Goal: Task Accomplishment & Management: Manage account settings

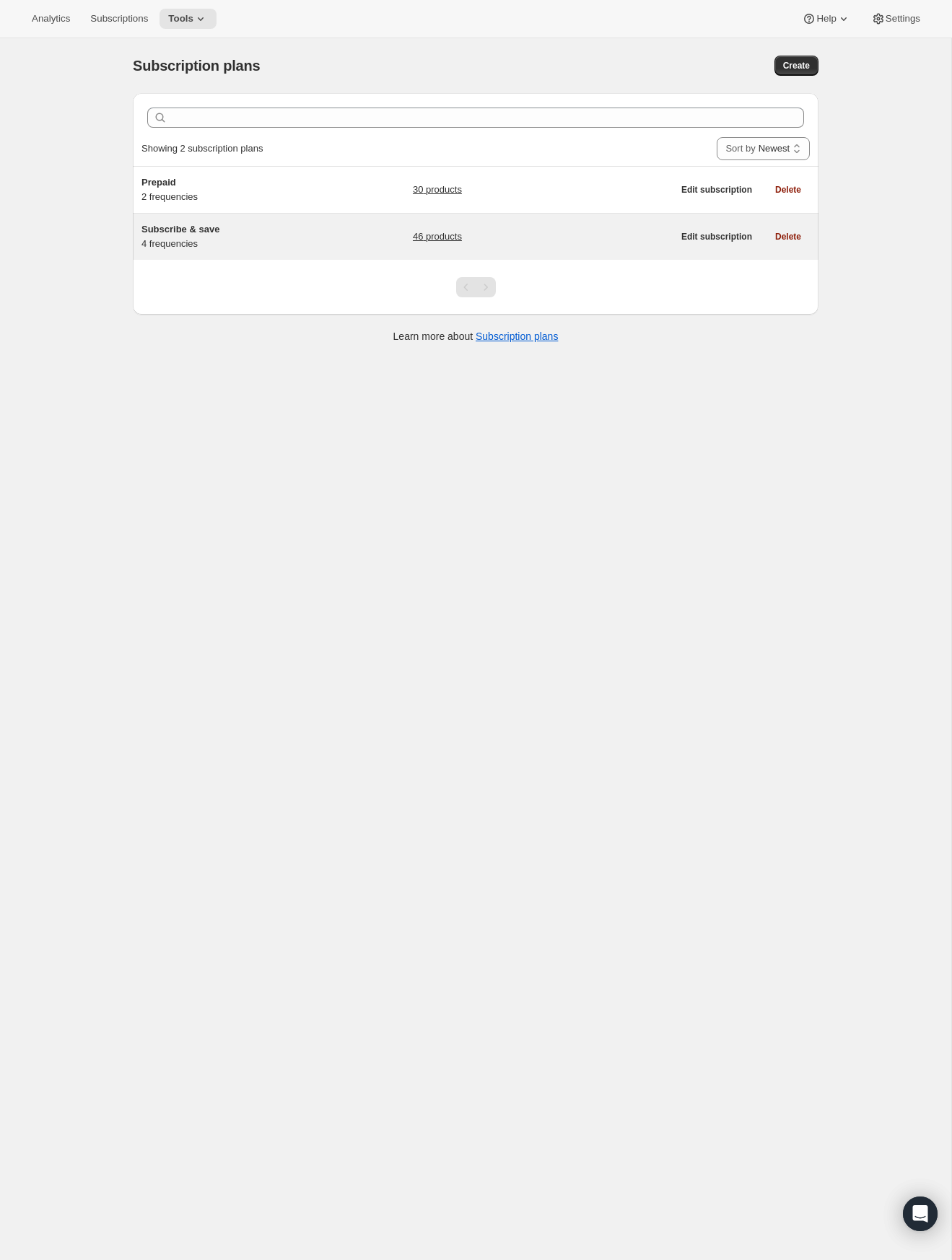
click at [438, 244] on div "46 products" at bounding box center [542, 236] width 260 height 29
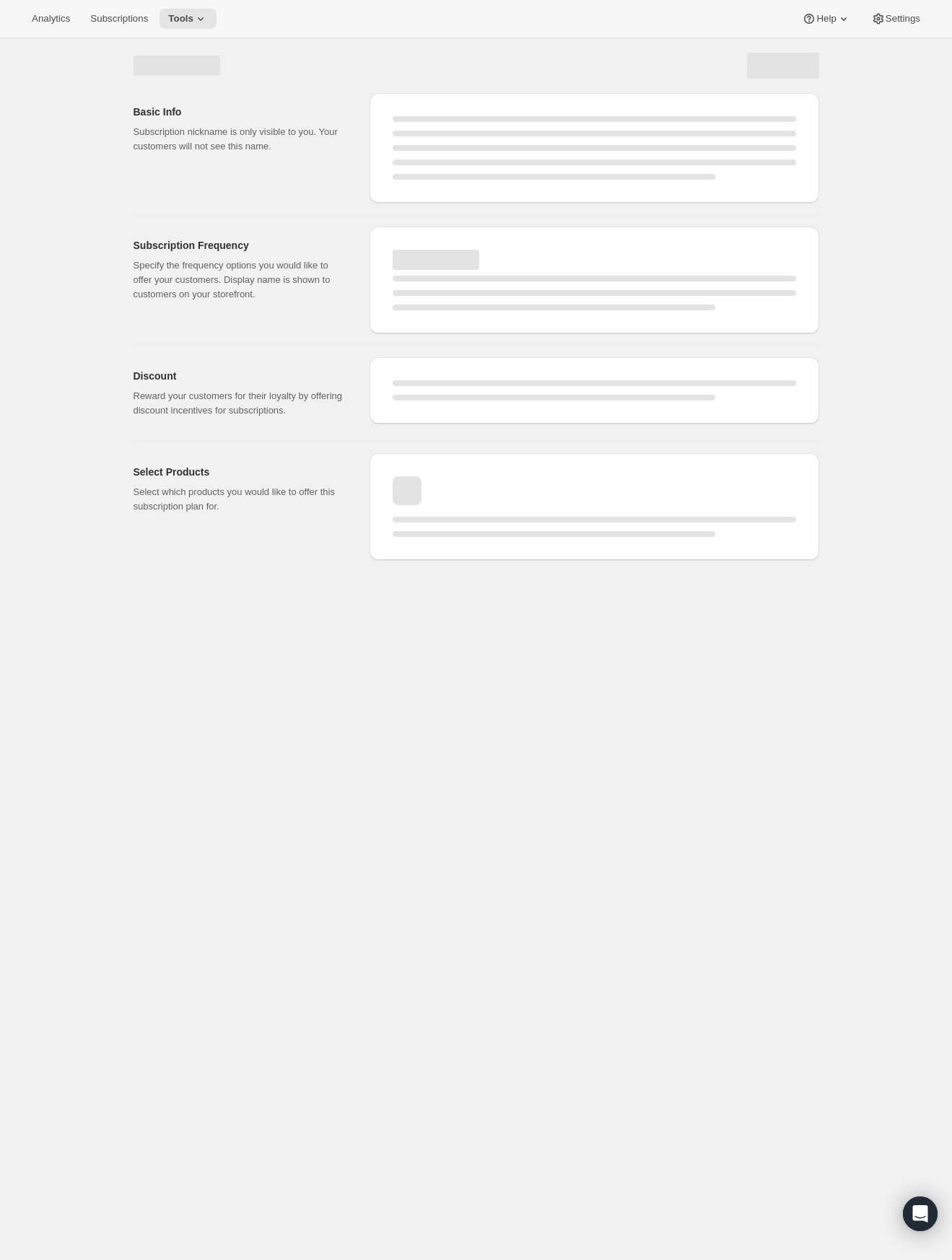
select select "WEEK"
select select "MONTH"
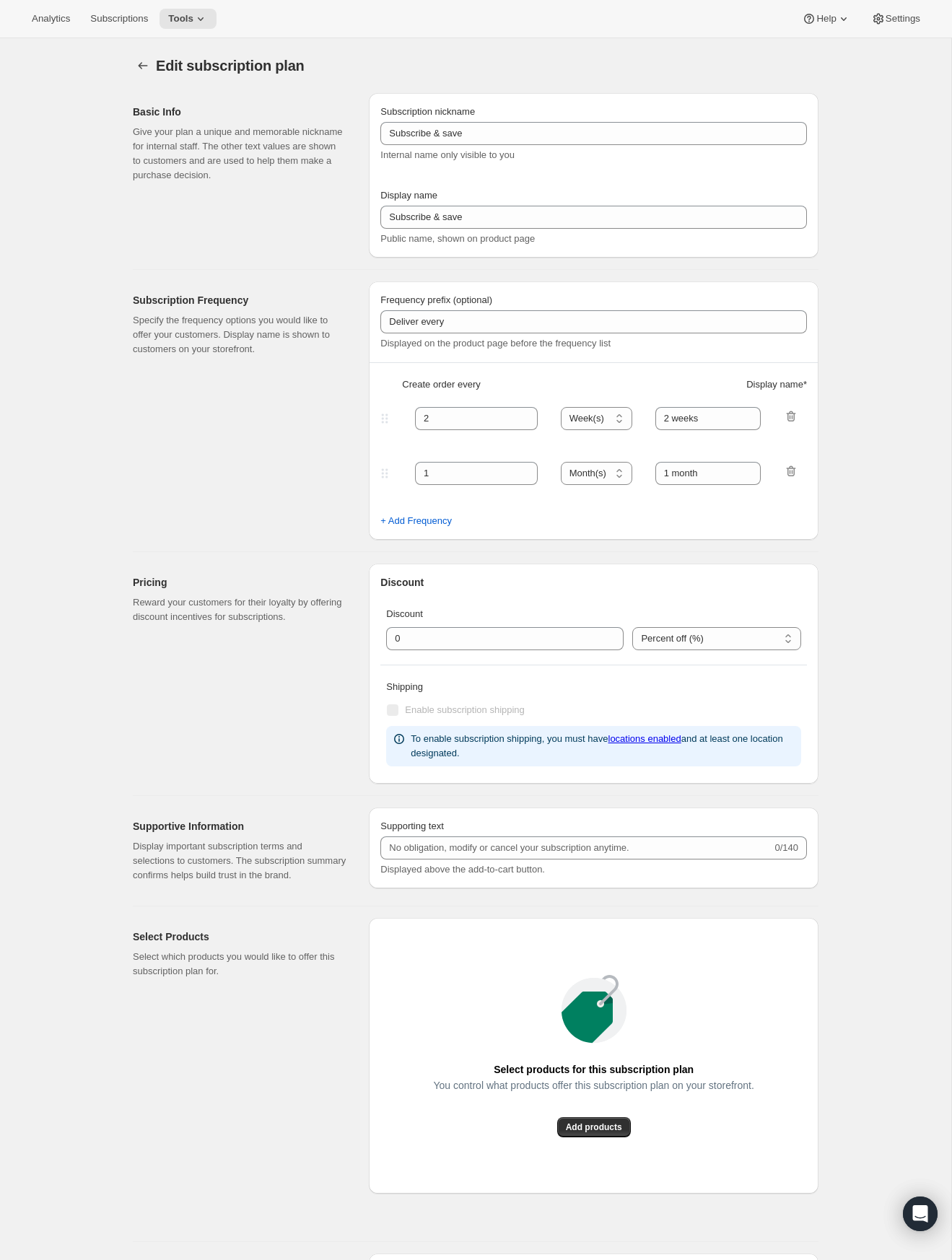
type input "Every"
type input "3"
select select "WEEK"
type input "3 weeks (most popular)"
type input "No obligation, modify or cancel your subscription anytime"
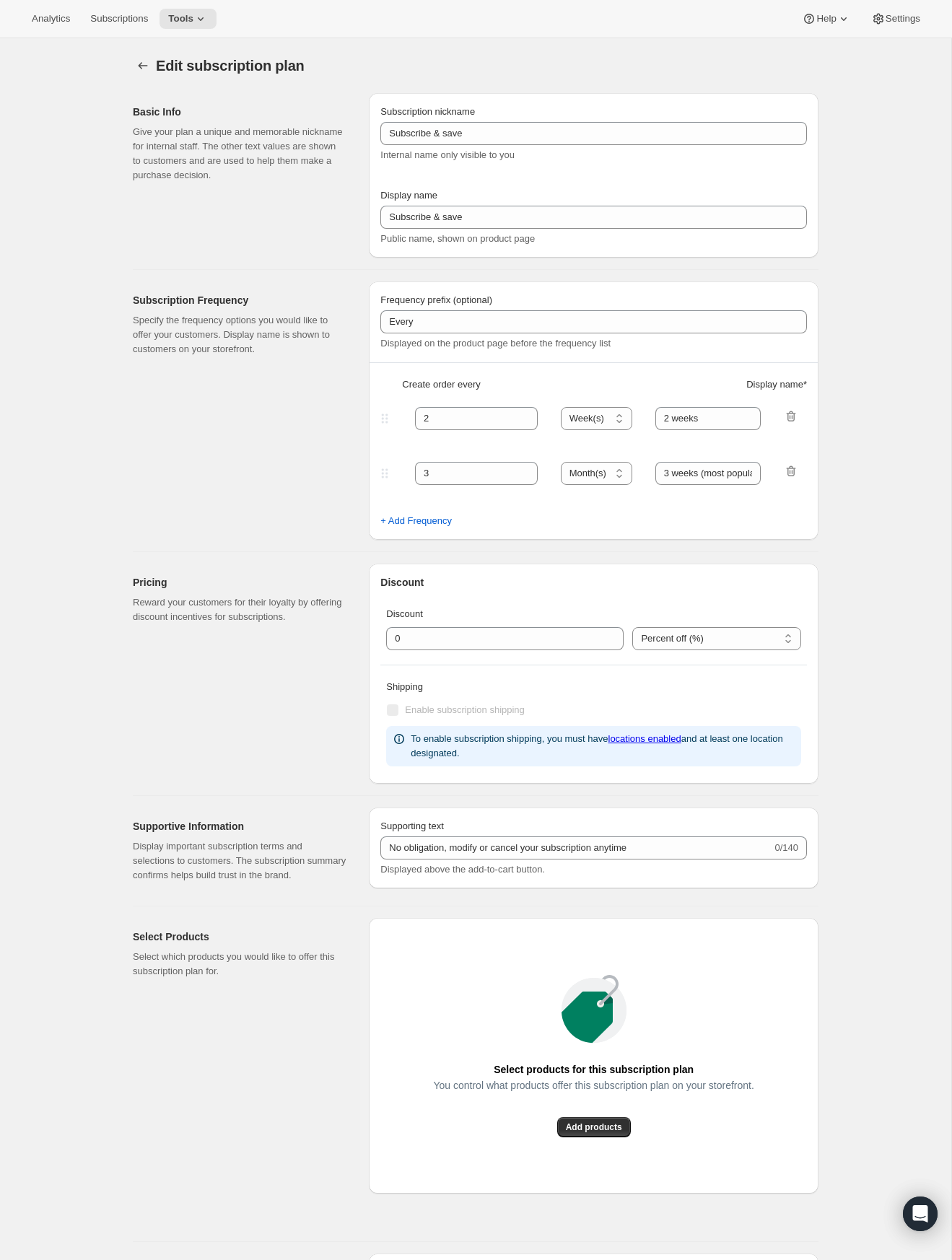
select select "WEEK"
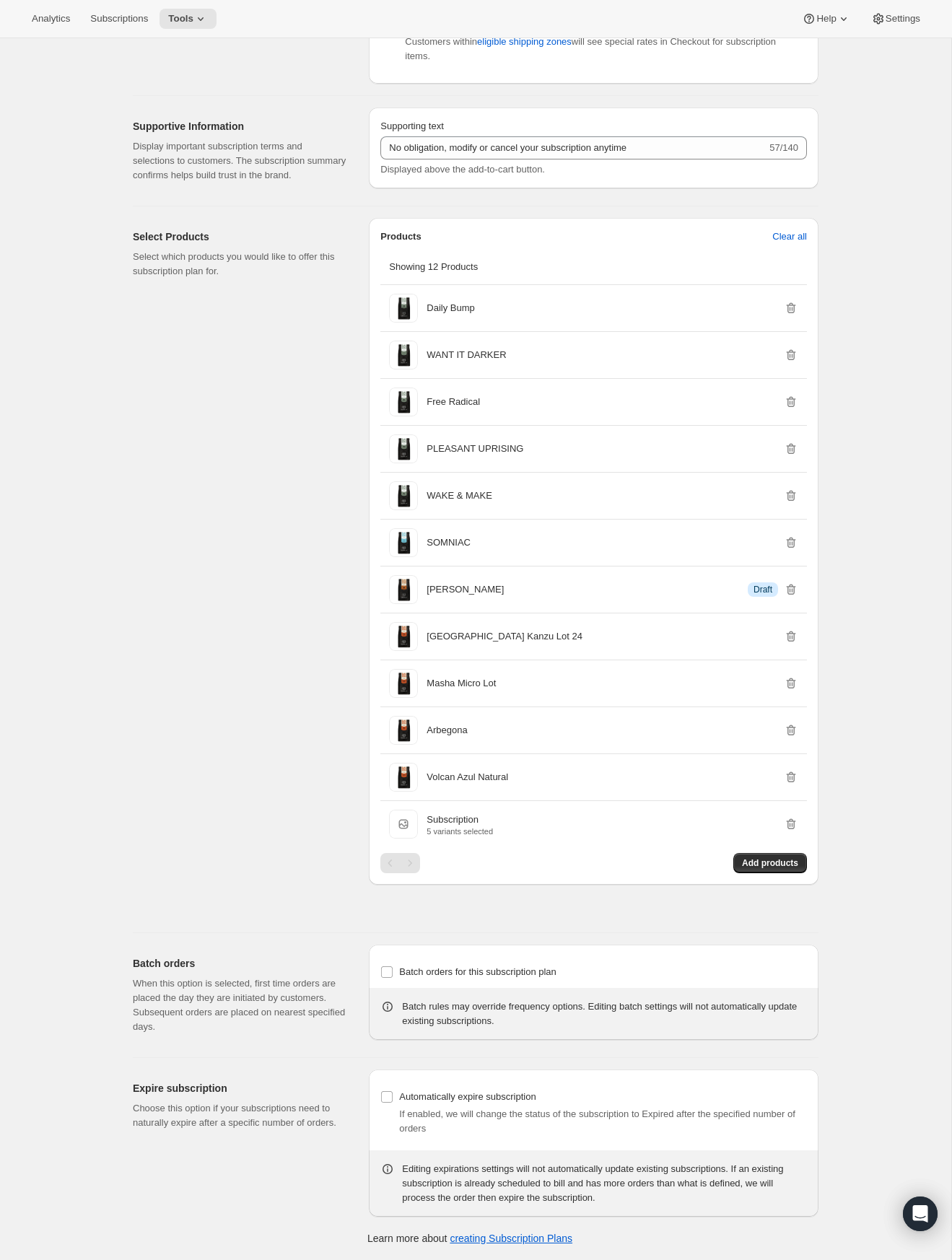
scroll to position [831, 0]
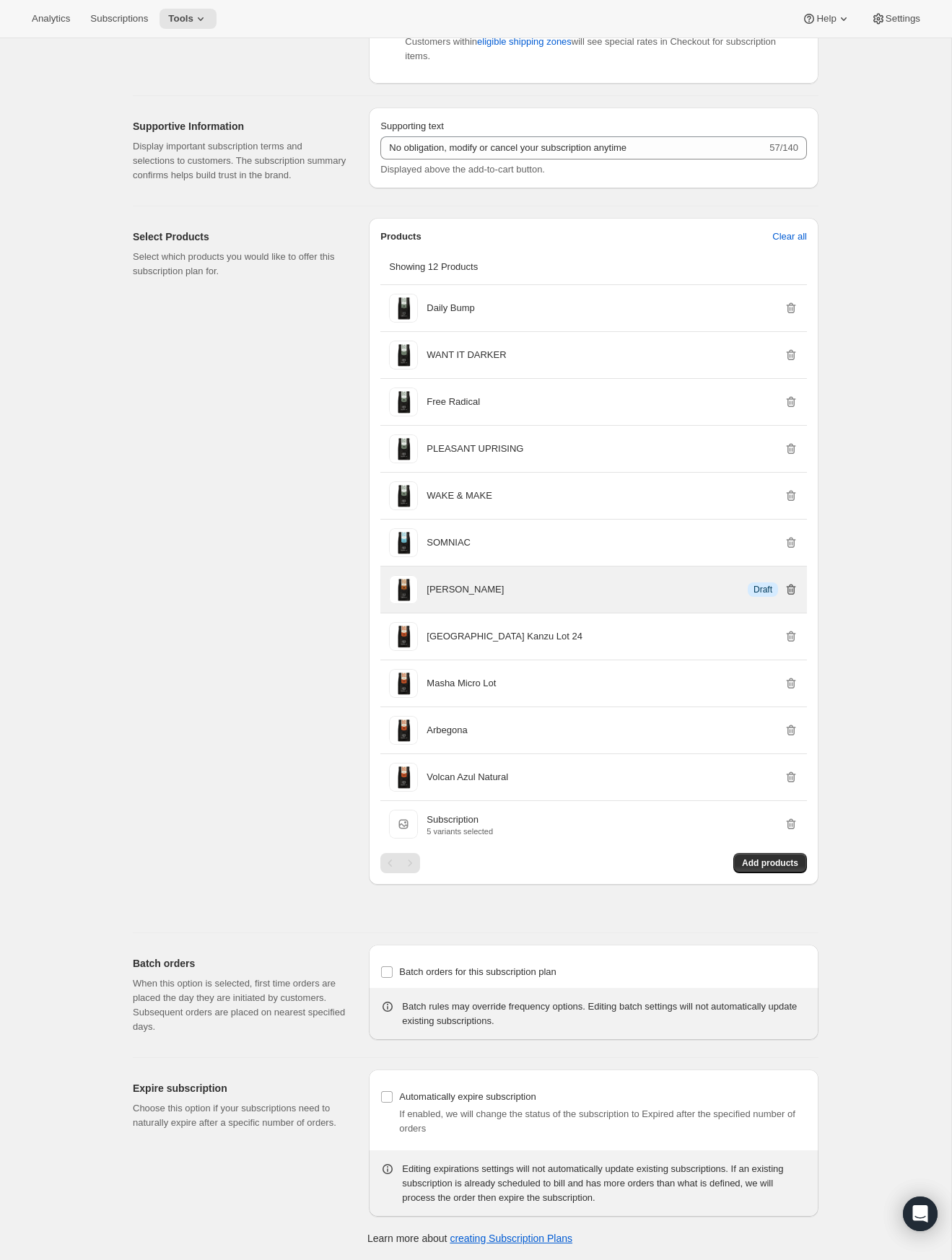
click at [788, 590] on icon "button" at bounding box center [791, 589] width 9 height 11
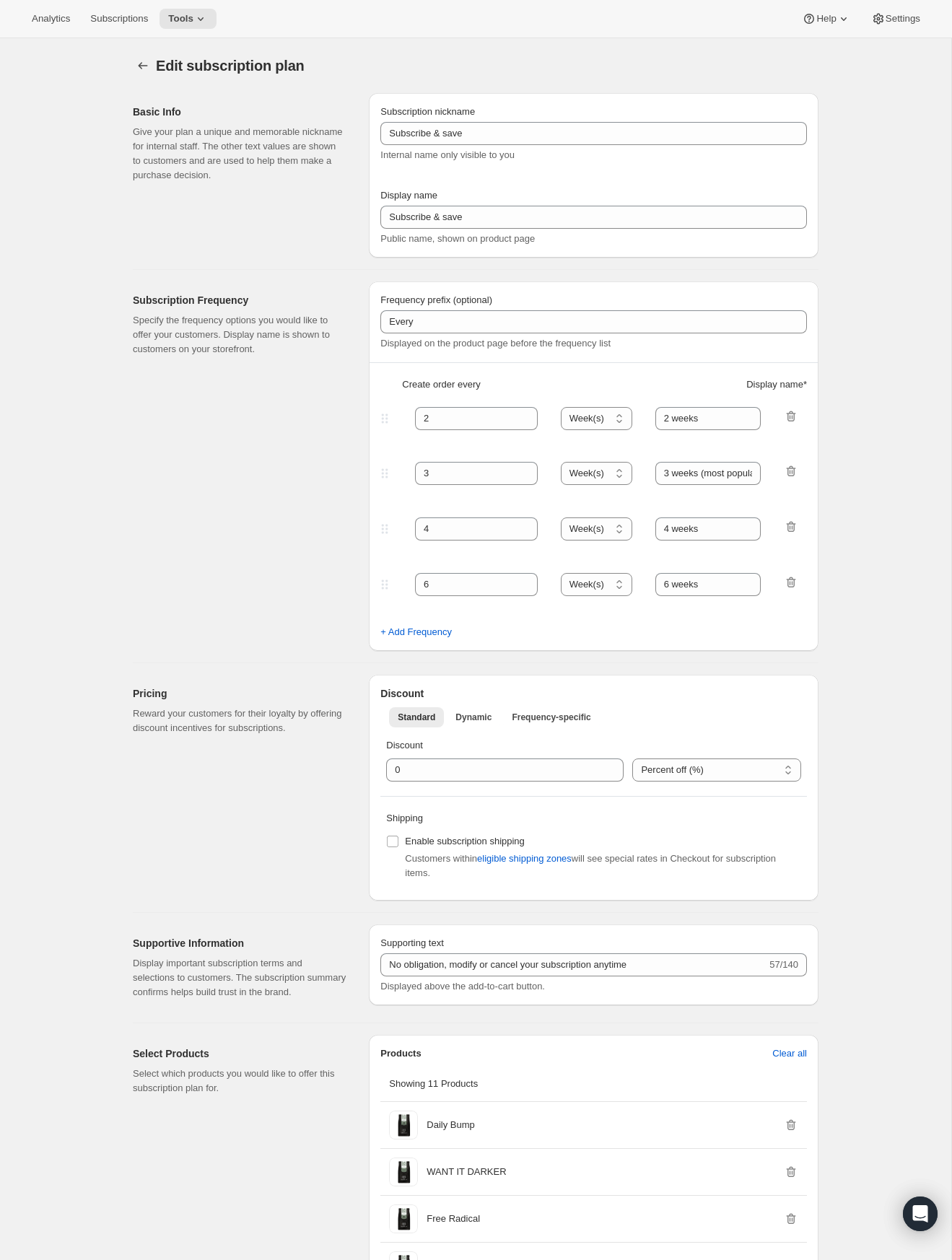
scroll to position [0, 0]
click at [100, 19] on span "Subscriptions" at bounding box center [119, 18] width 58 height 12
